Goal: Information Seeking & Learning: Learn about a topic

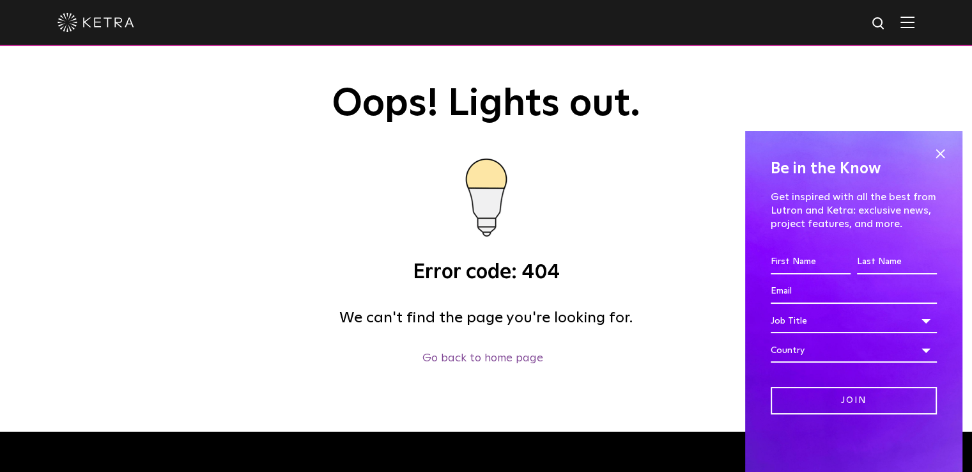
click at [118, 21] on img at bounding box center [96, 22] width 77 height 19
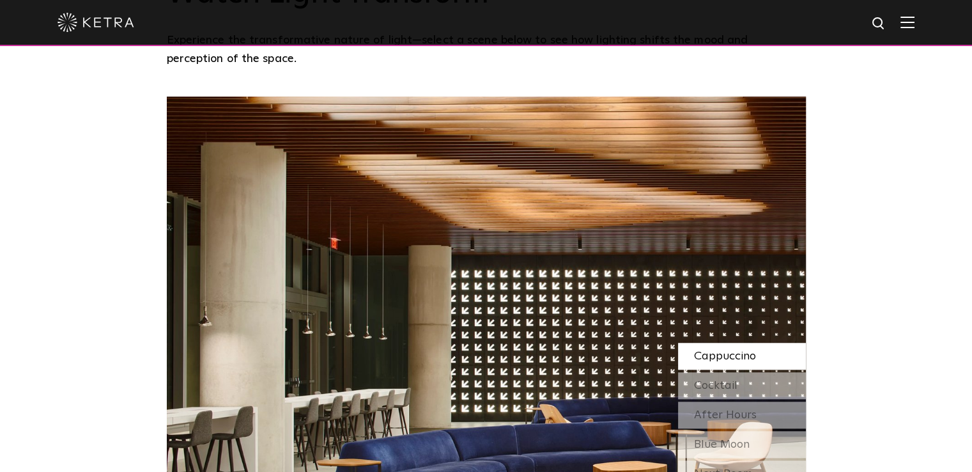
scroll to position [1041, 0]
click at [714, 380] on span "Cocktail" at bounding box center [715, 386] width 43 height 12
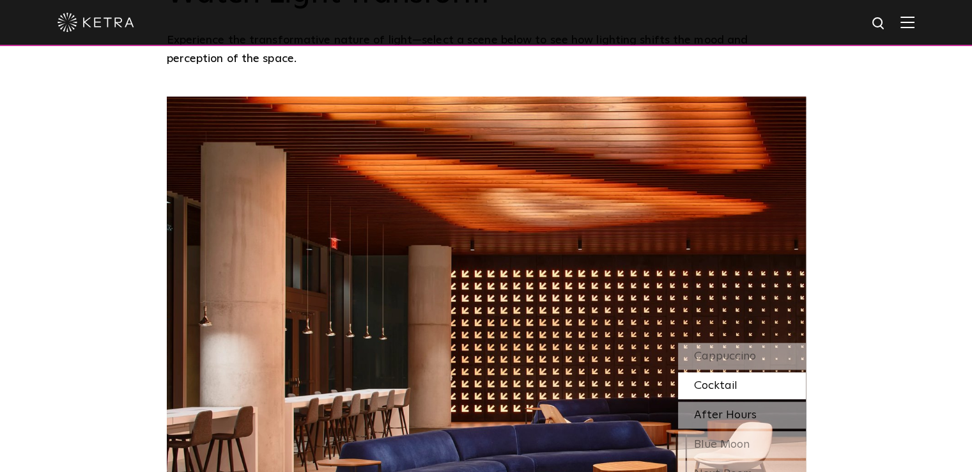
click at [717, 409] on span "After Hours" at bounding box center [725, 415] width 63 height 12
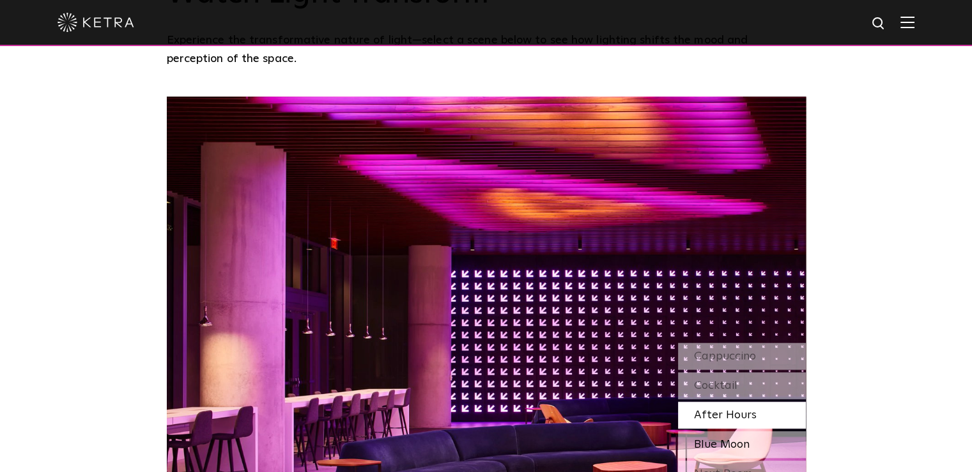
click at [708, 439] on span "Blue Moon" at bounding box center [722, 445] width 56 height 12
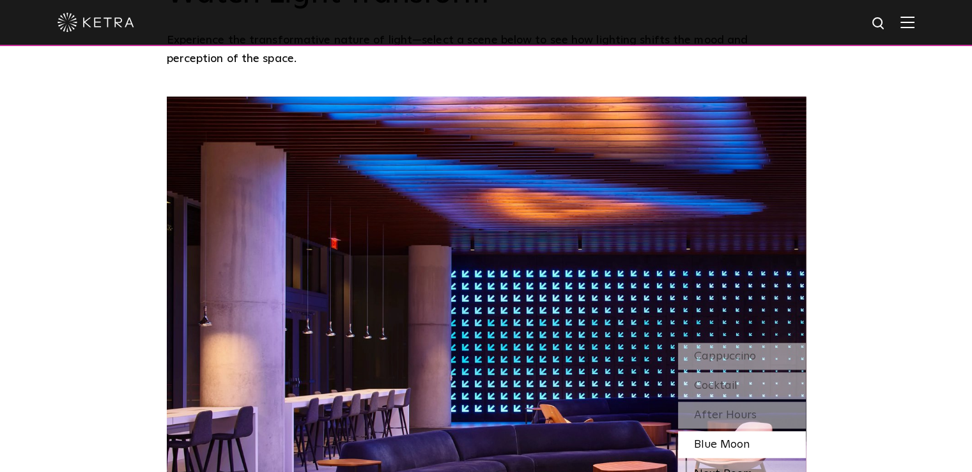
click at [711, 460] on div "Next Room" at bounding box center [742, 473] width 128 height 27
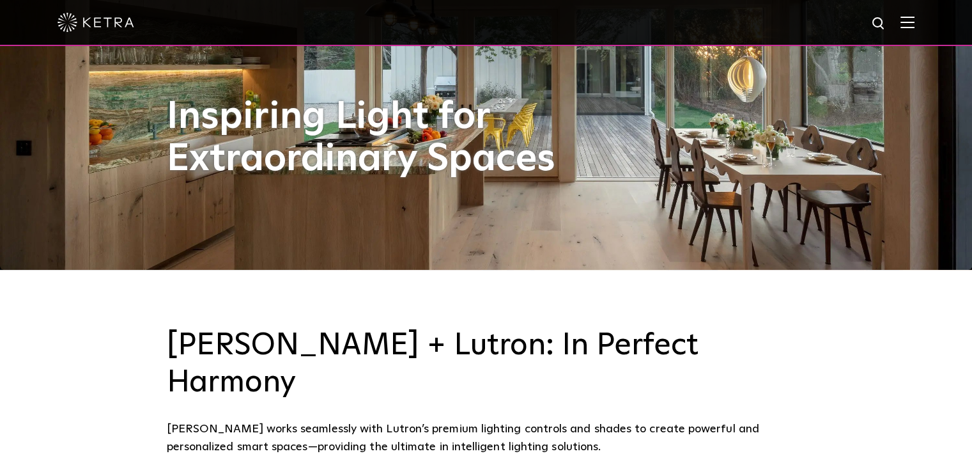
scroll to position [207, 0]
